Goal: Check status: Check status

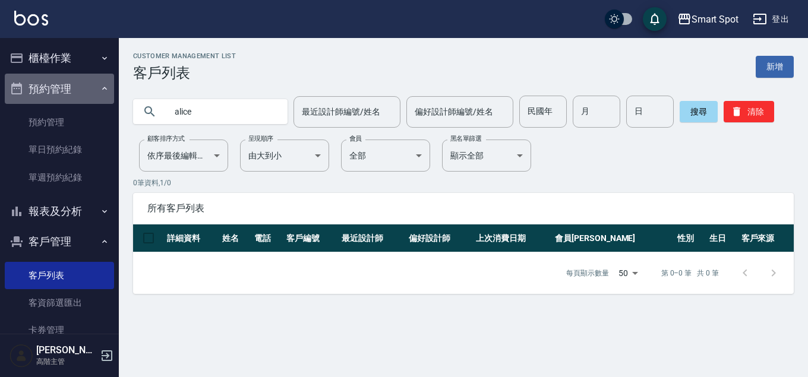
click at [62, 92] on button "預約管理" at bounding box center [59, 89] width 109 height 31
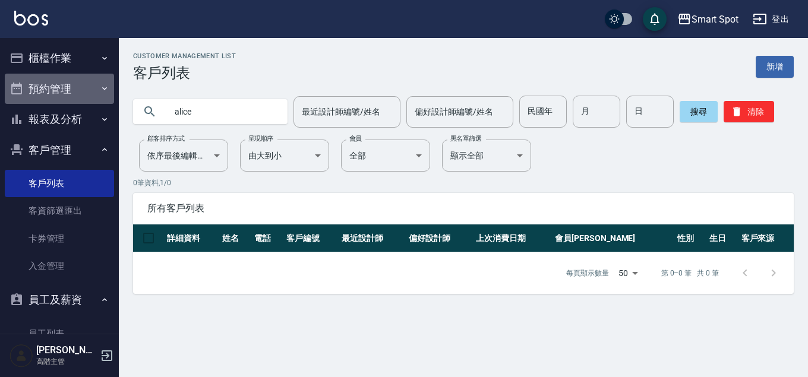
click at [78, 93] on button "預約管理" at bounding box center [59, 89] width 109 height 31
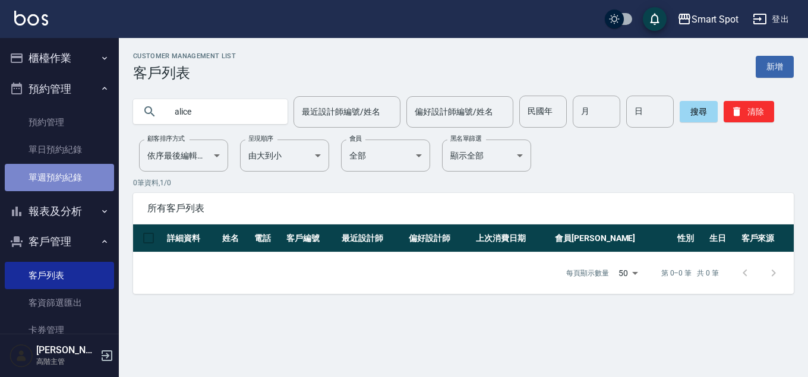
click at [80, 183] on link "單週預約紀錄" at bounding box center [59, 177] width 109 height 27
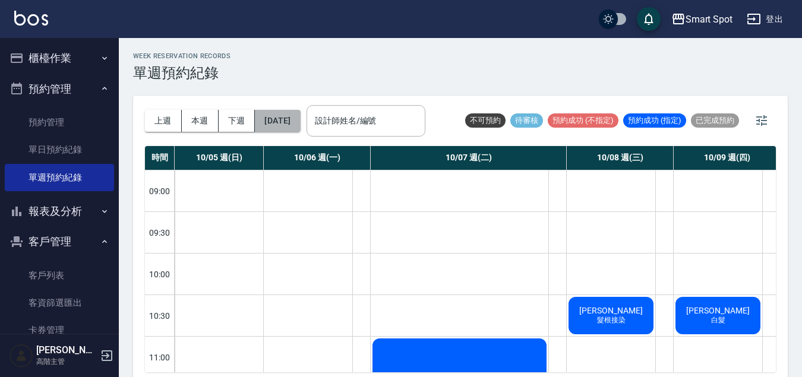
click at [289, 121] on button "[DATE]" at bounding box center [277, 121] width 45 height 22
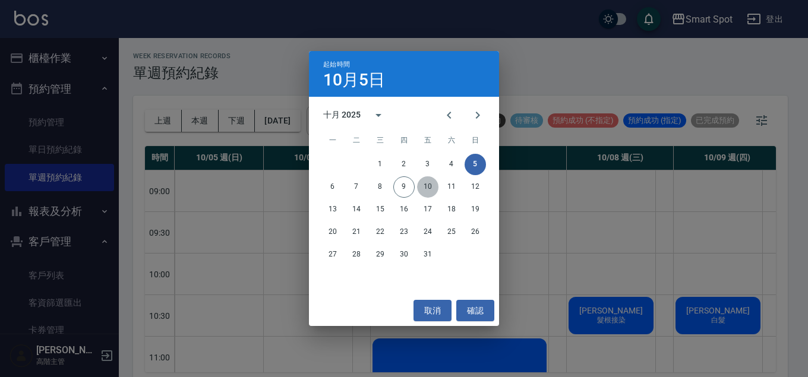
click at [426, 187] on button "10" at bounding box center [427, 186] width 21 height 21
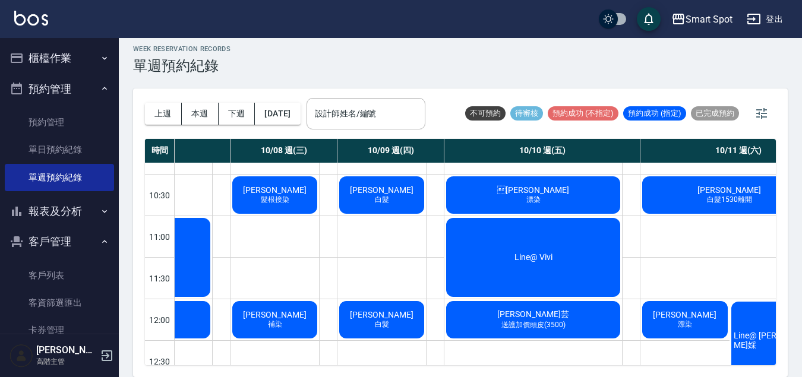
scroll to position [130, 336]
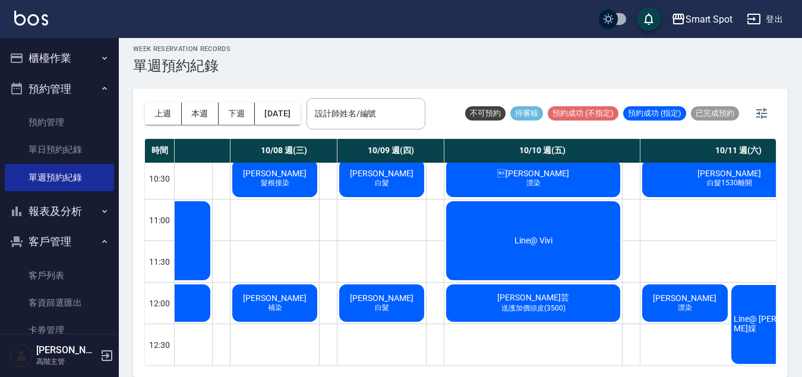
click at [553, 253] on div "Line@ Vivi" at bounding box center [533, 241] width 178 height 83
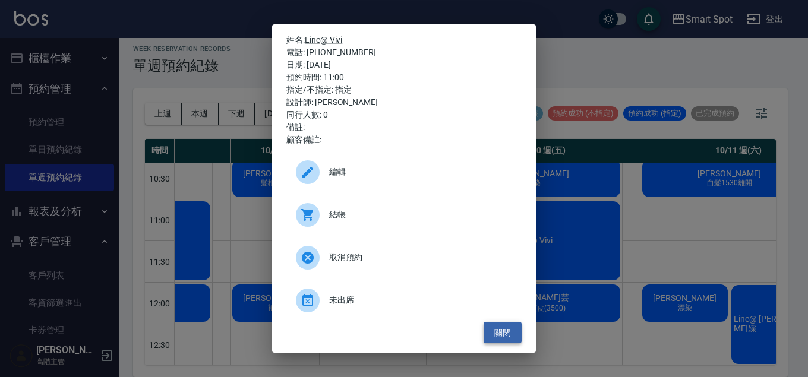
click at [506, 336] on button "關閉" at bounding box center [503, 333] width 38 height 22
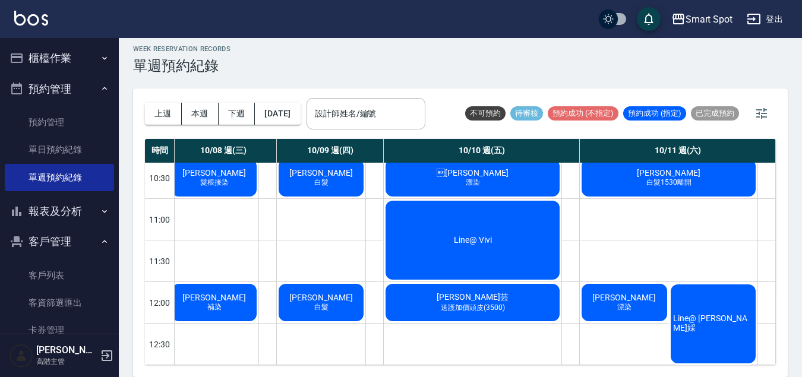
scroll to position [139, 403]
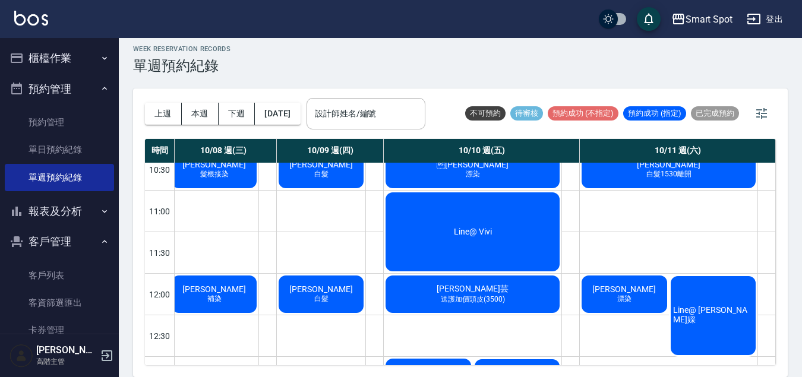
click at [704, 310] on span "Line@ [PERSON_NAME]婇" at bounding box center [714, 315] width 86 height 20
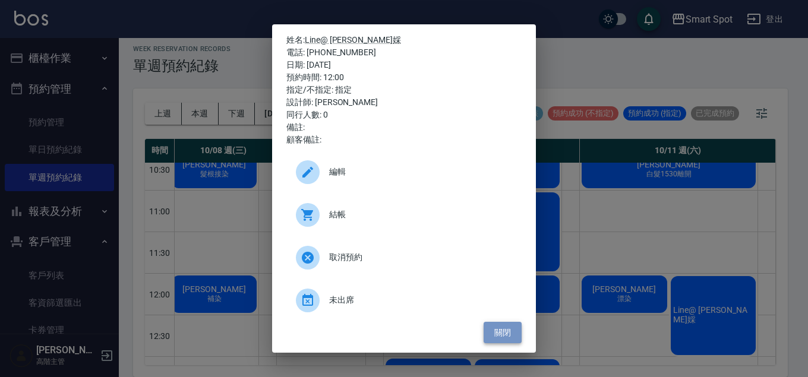
click at [489, 334] on button "關閉" at bounding box center [503, 333] width 38 height 22
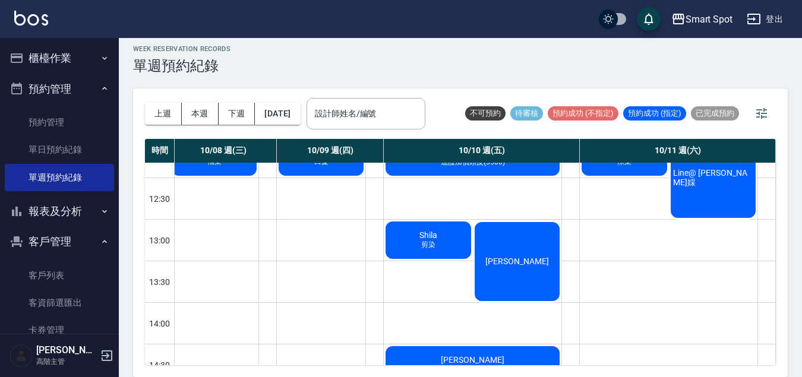
scroll to position [274, 397]
